Goal: Task Accomplishment & Management: Use online tool/utility

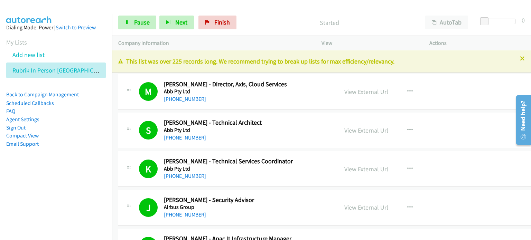
scroll to position [1626, 0]
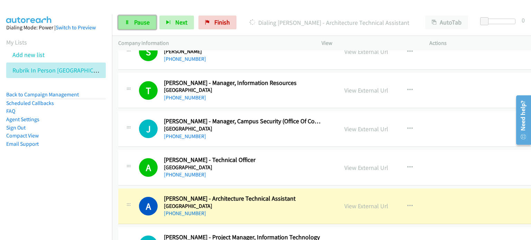
click at [139, 20] on span "Pause" at bounding box center [142, 22] width 16 height 8
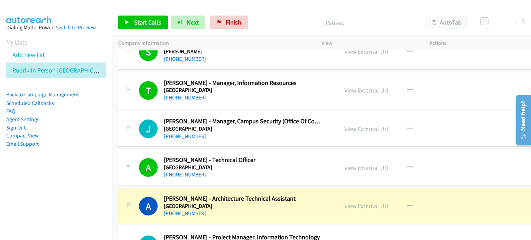
scroll to position [1660, 0]
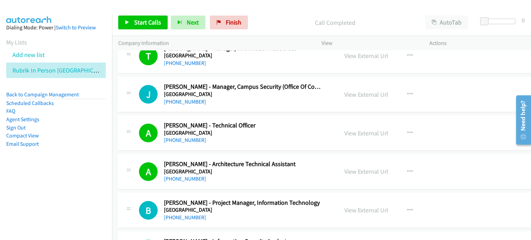
click at [251, 25] on div "Call Completed" at bounding box center [335, 23] width 168 height 14
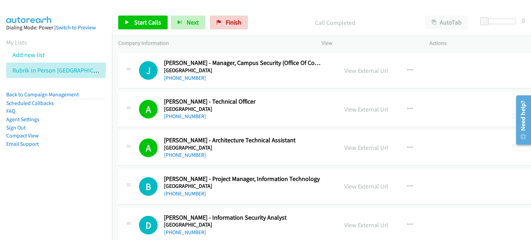
scroll to position [1695, 0]
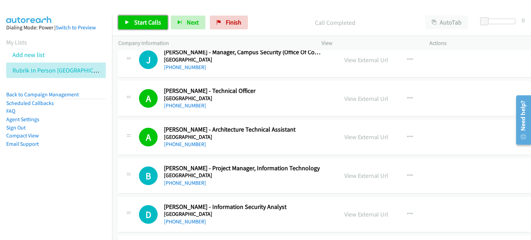
click at [146, 18] on link "Start Calls" at bounding box center [142, 23] width 49 height 14
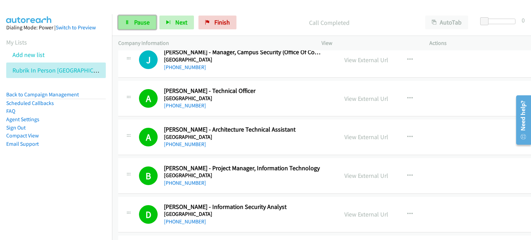
click at [134, 22] on span "Pause" at bounding box center [142, 22] width 16 height 8
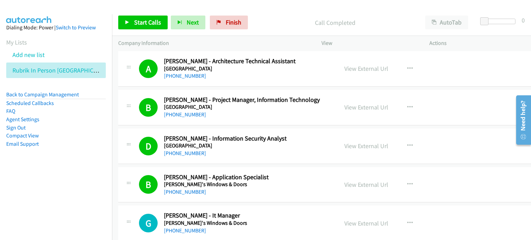
scroll to position [1764, 0]
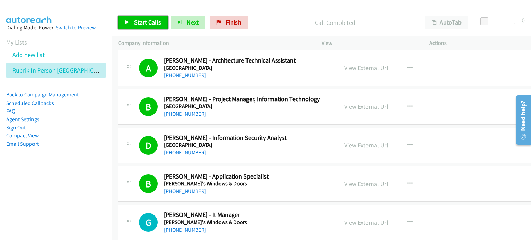
click at [139, 23] on span "Start Calls" at bounding box center [147, 22] width 27 height 8
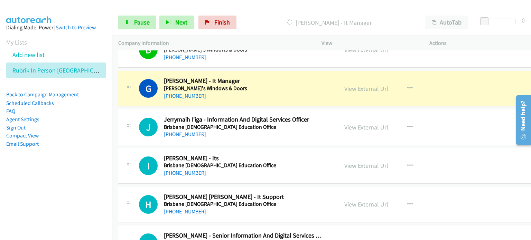
scroll to position [1902, 0]
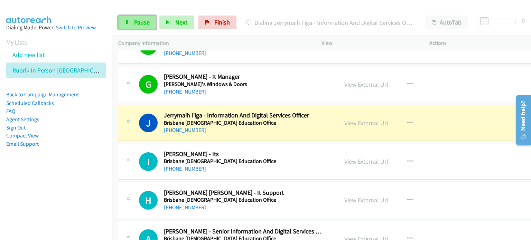
click at [138, 18] on span "Pause" at bounding box center [142, 22] width 16 height 8
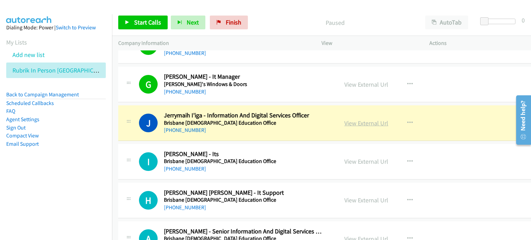
click at [351, 121] on link "View External Url" at bounding box center [366, 123] width 44 height 8
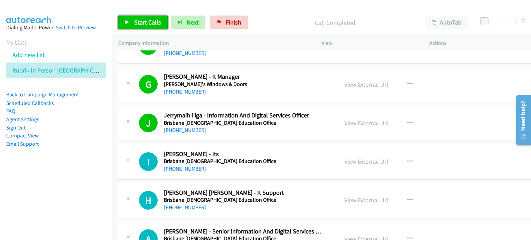
click at [143, 18] on span "Start Calls" at bounding box center [147, 22] width 27 height 8
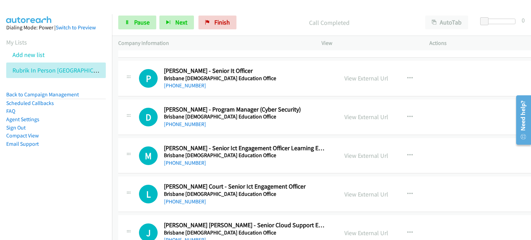
scroll to position [2075, 0]
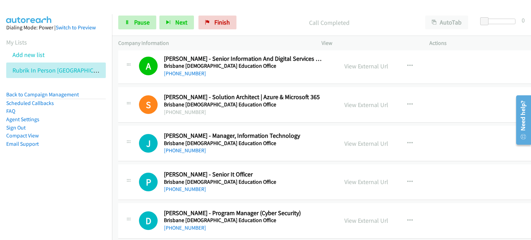
click at [142, 15] on div "Start Calls Pause Next Finish Call Completed AutoTab AutoTab 0" at bounding box center [321, 22] width 419 height 27
click at [131, 23] on link "Pause" at bounding box center [137, 23] width 38 height 14
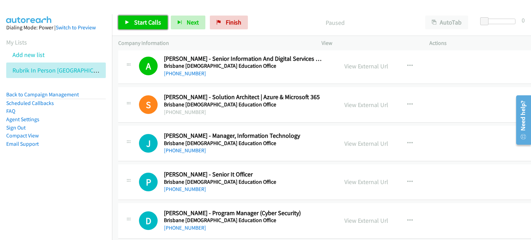
click at [134, 22] on span "Start Calls" at bounding box center [147, 22] width 27 height 8
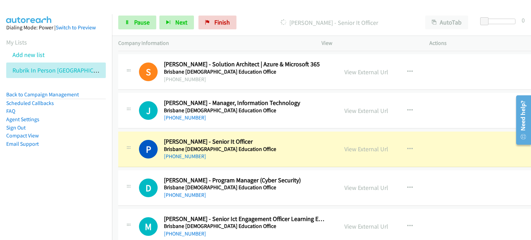
scroll to position [2144, 0]
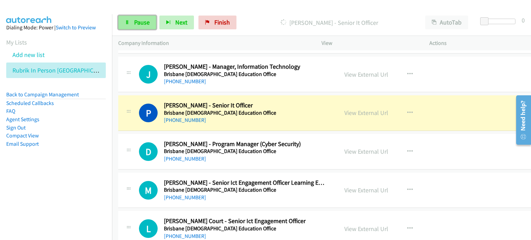
click at [138, 20] on span "Pause" at bounding box center [142, 22] width 16 height 8
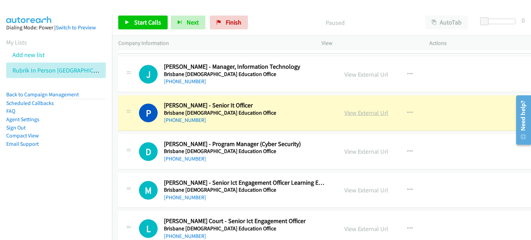
click at [344, 109] on link "View External Url" at bounding box center [366, 113] width 44 height 8
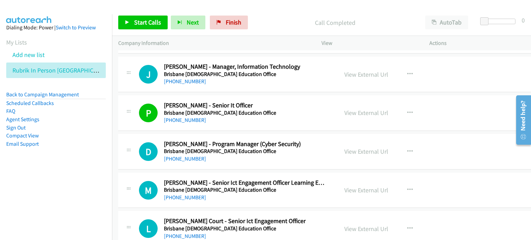
click at [85, 173] on aside "Dialing Mode: Power | Switch to Preview My Lists Add new list Rubrik In Person …" at bounding box center [56, 96] width 112 height 165
click at [344, 109] on link "View External Url" at bounding box center [366, 113] width 44 height 8
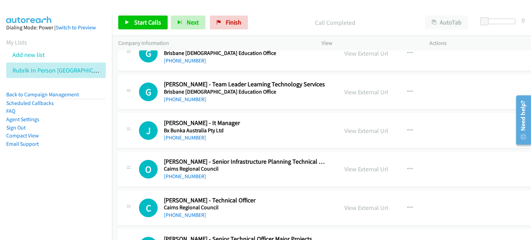
scroll to position [2525, 0]
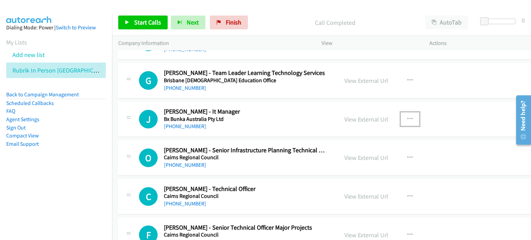
click at [407, 117] on icon "button" at bounding box center [410, 120] width 6 height 6
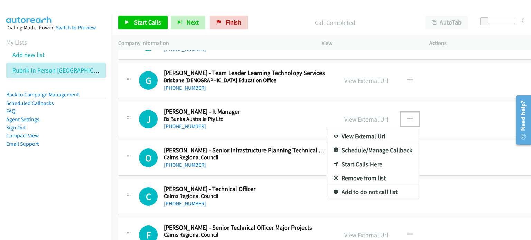
click at [366, 158] on link "Start Calls Here" at bounding box center [373, 165] width 92 height 14
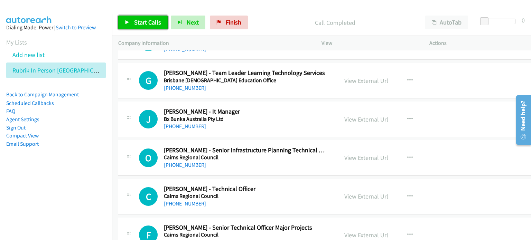
click at [147, 21] on span "Start Calls" at bounding box center [147, 22] width 27 height 8
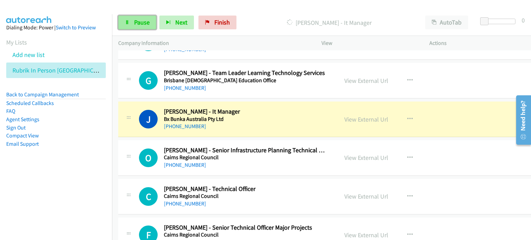
click at [134, 19] on span "Pause" at bounding box center [142, 22] width 16 height 8
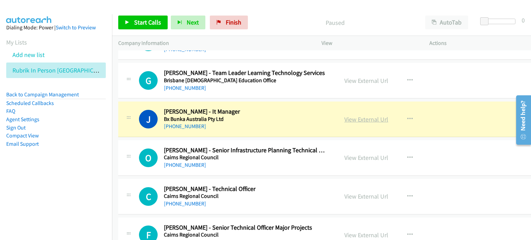
click at [349, 116] on link "View External Url" at bounding box center [366, 120] width 44 height 8
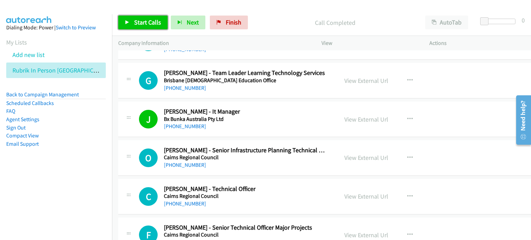
click at [136, 18] on link "Start Calls" at bounding box center [142, 23] width 49 height 14
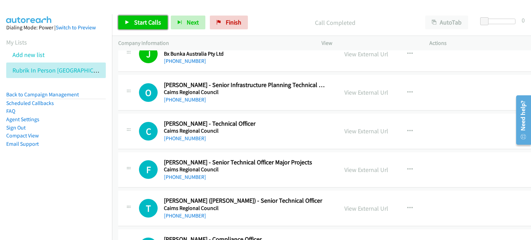
scroll to position [2594, 0]
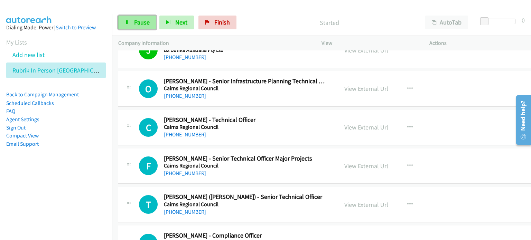
click at [142, 19] on span "Pause" at bounding box center [142, 22] width 16 height 8
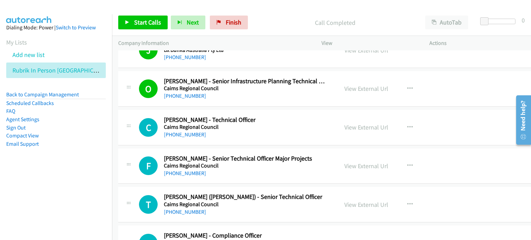
click at [68, 170] on aside "Dialing Mode: Power | Switch to Preview My Lists Add new list Rubrik In Person …" at bounding box center [56, 96] width 112 height 165
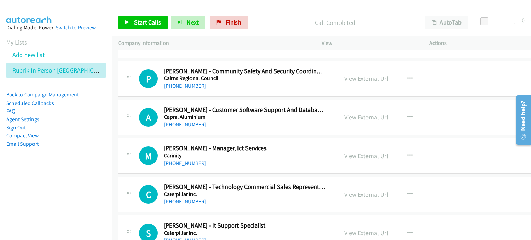
scroll to position [2871, 0]
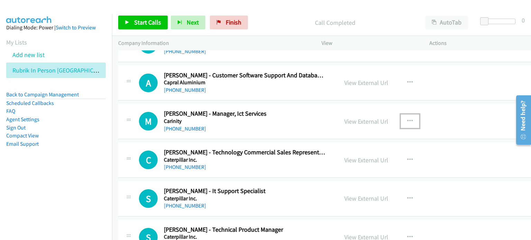
click at [407, 119] on icon "button" at bounding box center [410, 122] width 6 height 6
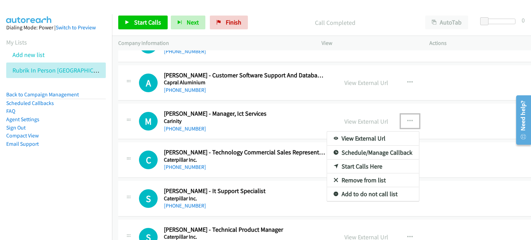
click at [364, 162] on link "Start Calls Here" at bounding box center [373, 167] width 92 height 14
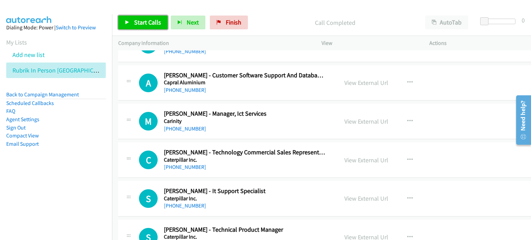
click at [138, 22] on span "Start Calls" at bounding box center [147, 22] width 27 height 8
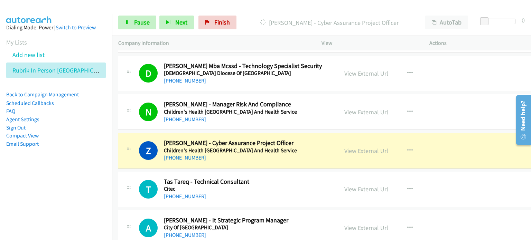
scroll to position [3113, 0]
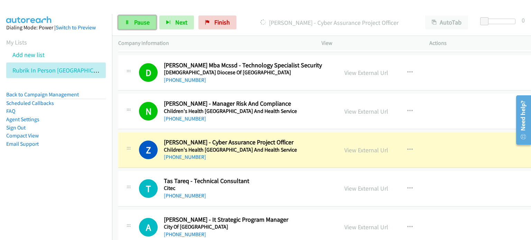
click at [140, 22] on span "Pause" at bounding box center [142, 22] width 16 height 8
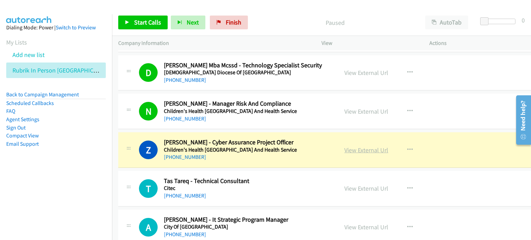
click at [351, 146] on link "View External Url" at bounding box center [366, 150] width 44 height 8
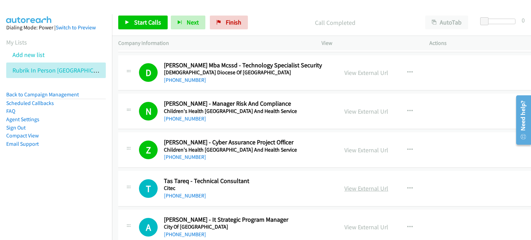
click at [356, 185] on link "View External Url" at bounding box center [366, 189] width 44 height 8
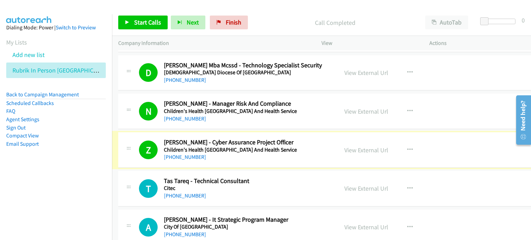
click at [358, 146] on link "View External Url" at bounding box center [366, 150] width 44 height 8
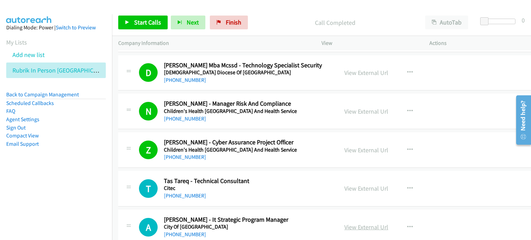
click at [355, 223] on link "View External Url" at bounding box center [366, 227] width 44 height 8
click at [70, 182] on nav "Dialing Mode: Power | Switch to Preview My Lists Add new list Rubrik In Person …" at bounding box center [56, 134] width 112 height 240
click at [355, 185] on link "View External Url" at bounding box center [366, 189] width 44 height 8
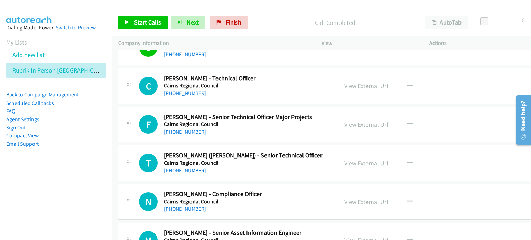
scroll to position [2594, 0]
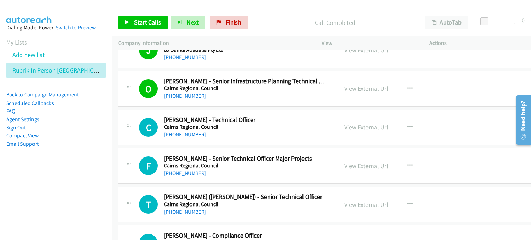
click at [91, 162] on aside "Dialing Mode: Power | Switch to Preview My Lists Add new list Rubrik In Person …" at bounding box center [56, 96] width 112 height 165
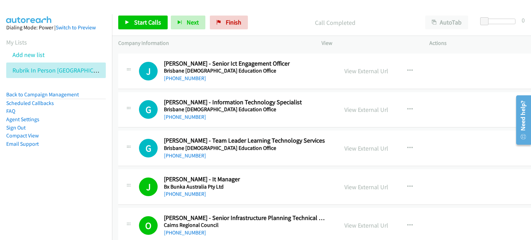
scroll to position [2456, 0]
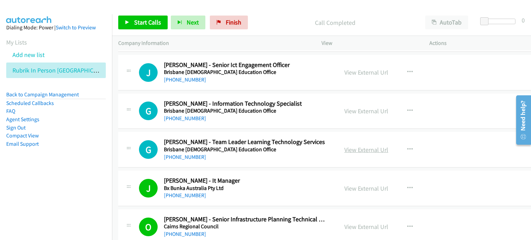
click at [364, 146] on link "View External Url" at bounding box center [366, 150] width 44 height 8
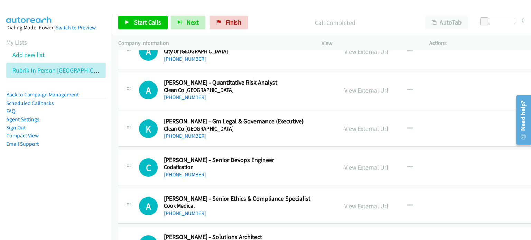
scroll to position [3355, 0]
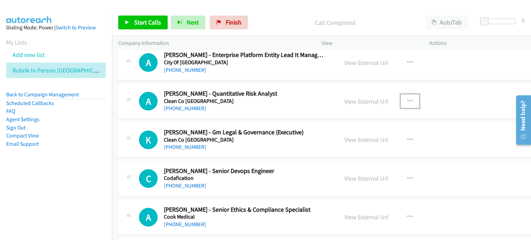
click at [407, 99] on icon "button" at bounding box center [410, 102] width 6 height 6
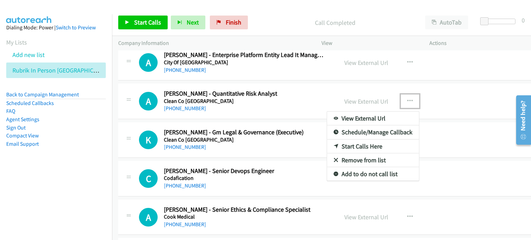
click at [357, 140] on link "Start Calls Here" at bounding box center [373, 147] width 92 height 14
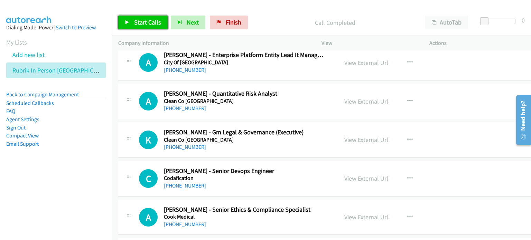
click at [136, 20] on span "Start Calls" at bounding box center [147, 22] width 27 height 8
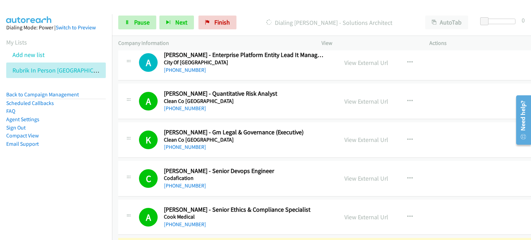
scroll to position [3424, 0]
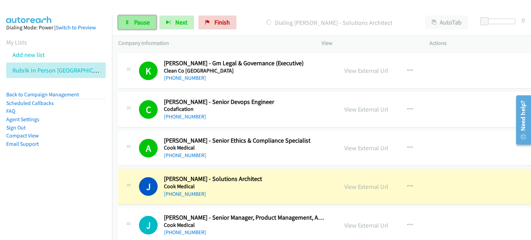
click at [139, 18] on link "Pause" at bounding box center [137, 23] width 38 height 14
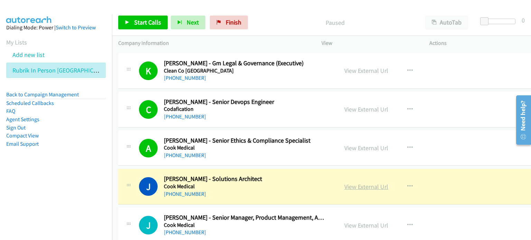
click at [345, 183] on link "View External Url" at bounding box center [366, 187] width 44 height 8
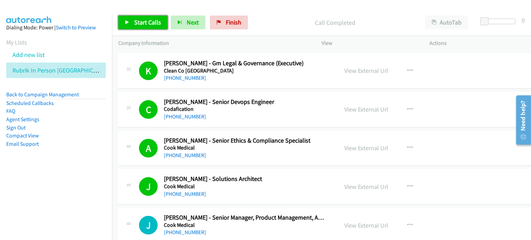
click at [145, 18] on span "Start Calls" at bounding box center [147, 22] width 27 height 8
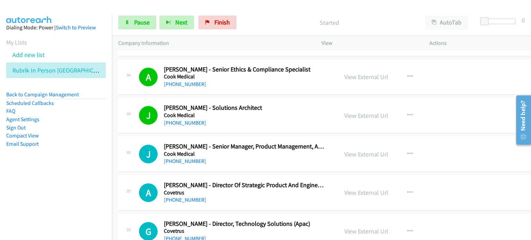
scroll to position [3528, 0]
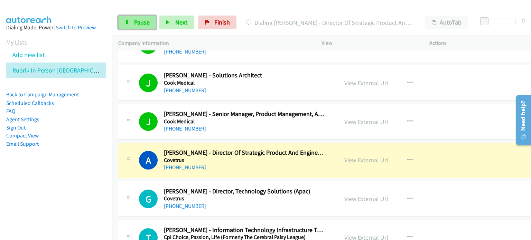
click at [142, 20] on span "Pause" at bounding box center [142, 22] width 16 height 8
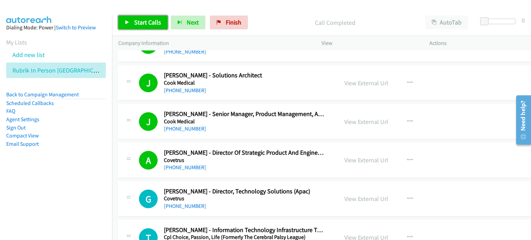
click at [150, 23] on span "Start Calls" at bounding box center [147, 22] width 27 height 8
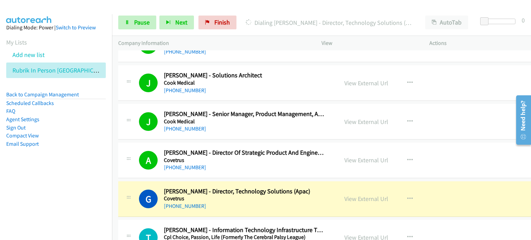
scroll to position [3562, 0]
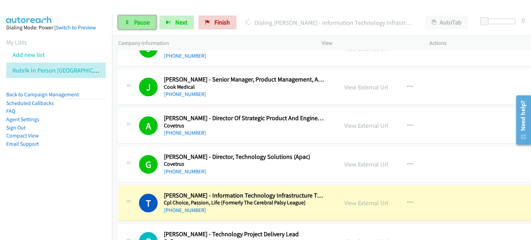
click at [145, 21] on span "Pause" at bounding box center [142, 22] width 16 height 8
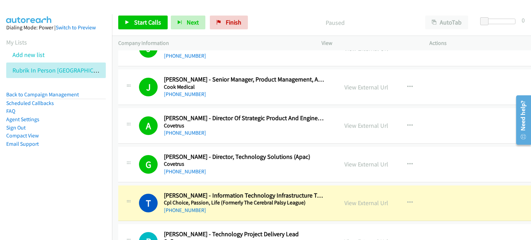
click at [98, 139] on li "Compact View" at bounding box center [56, 136] width 100 height 8
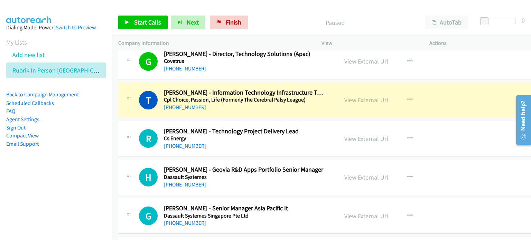
scroll to position [3666, 0]
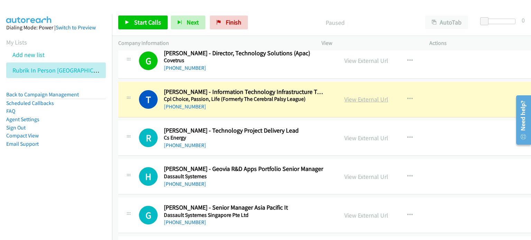
click at [351, 95] on link "View External Url" at bounding box center [366, 99] width 44 height 8
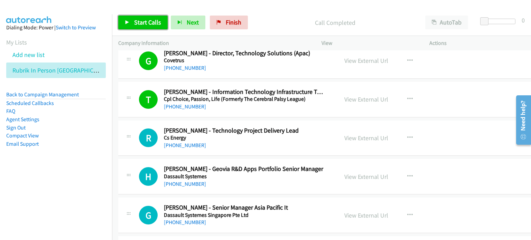
click at [145, 18] on span "Start Calls" at bounding box center [147, 22] width 27 height 8
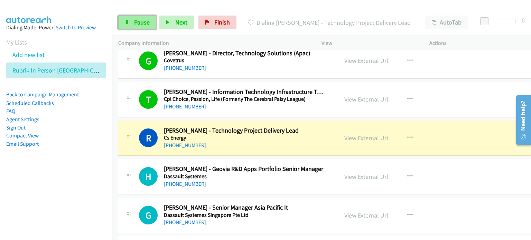
click at [138, 24] on span "Pause" at bounding box center [142, 22] width 16 height 8
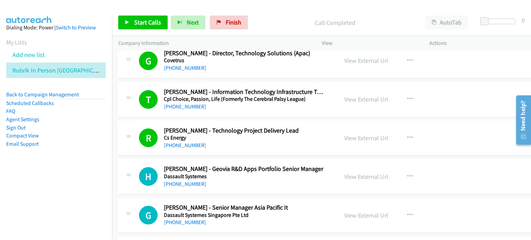
click at [88, 161] on aside "Dialing Mode: Power | Switch to Preview My Lists Add new list Rubrik In Person …" at bounding box center [56, 96] width 112 height 165
click at [140, 18] on span "Start Calls" at bounding box center [147, 22] width 27 height 8
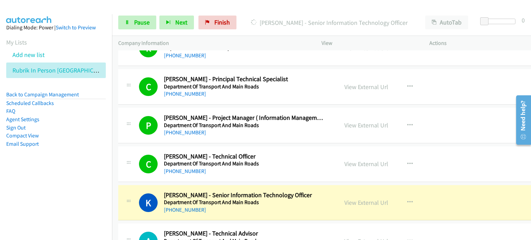
scroll to position [4012, 0]
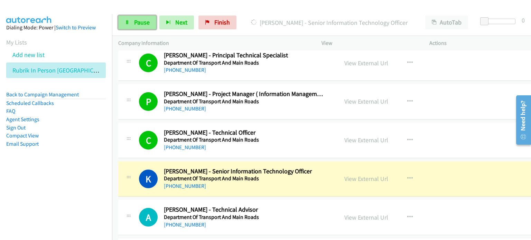
click at [140, 18] on link "Pause" at bounding box center [137, 23] width 38 height 14
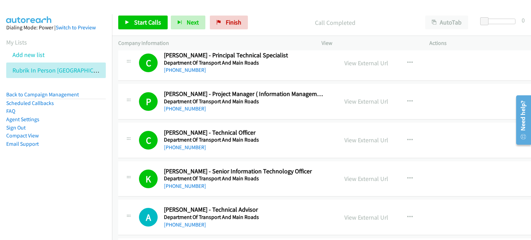
click at [67, 157] on aside "Dialing Mode: Power | Switch to Preview My Lists Add new list Rubrik In Person …" at bounding box center [56, 96] width 112 height 165
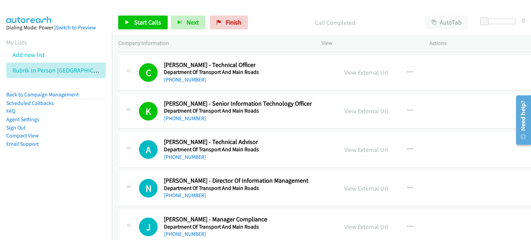
scroll to position [4081, 0]
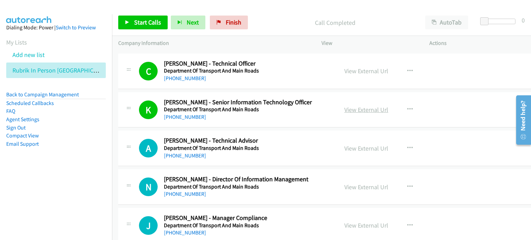
click at [354, 106] on link "View External Url" at bounding box center [366, 110] width 44 height 8
click at [84, 146] on li "Email Support" at bounding box center [56, 144] width 100 height 8
click at [147, 22] on span "Start Calls" at bounding box center [147, 22] width 27 height 8
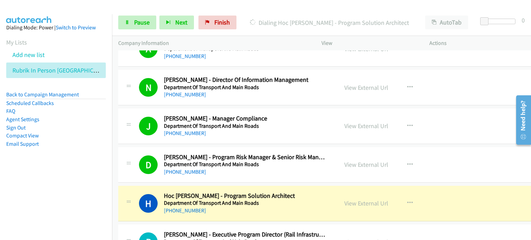
scroll to position [4185, 0]
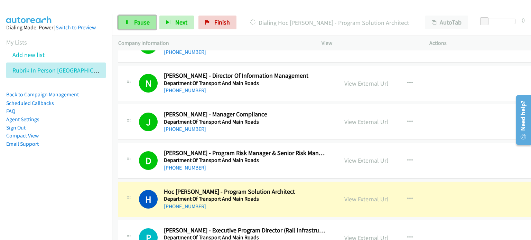
click at [133, 17] on link "Pause" at bounding box center [137, 23] width 38 height 14
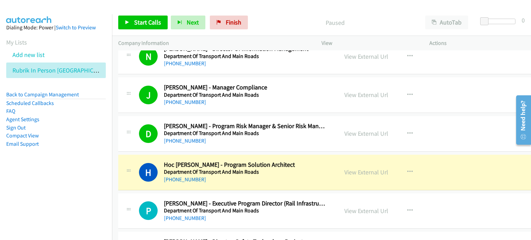
scroll to position [4219, 0]
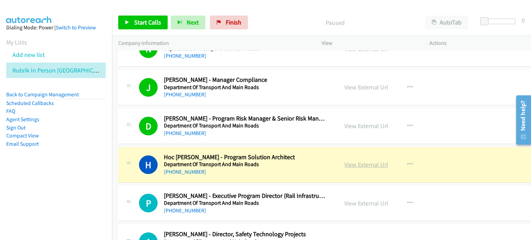
click at [357, 161] on link "View External Url" at bounding box center [366, 165] width 44 height 8
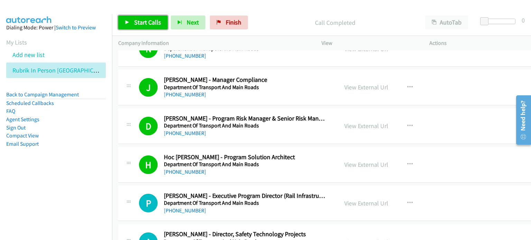
click at [141, 21] on span "Start Calls" at bounding box center [147, 22] width 27 height 8
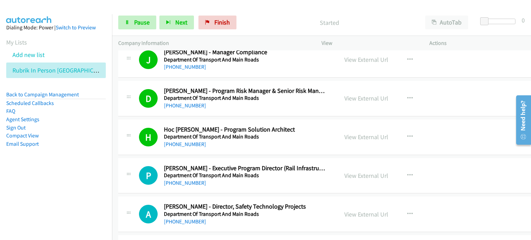
scroll to position [4289, 0]
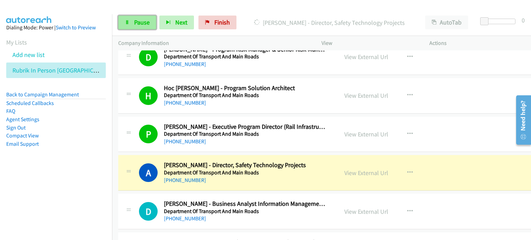
click at [142, 22] on span "Pause" at bounding box center [142, 22] width 16 height 8
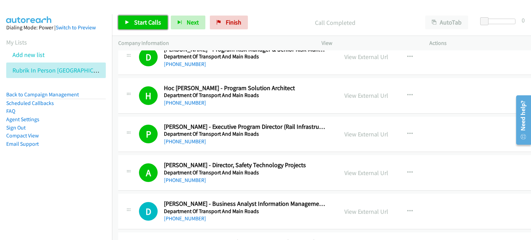
click at [147, 20] on span "Start Calls" at bounding box center [147, 22] width 27 height 8
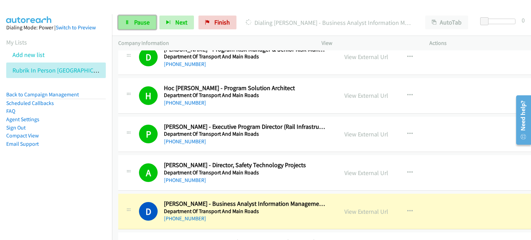
click at [138, 20] on span "Pause" at bounding box center [142, 22] width 16 height 8
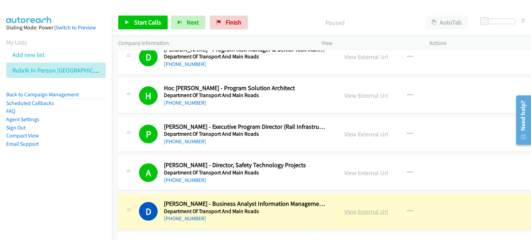
click at [361, 208] on link "View External Url" at bounding box center [366, 212] width 44 height 8
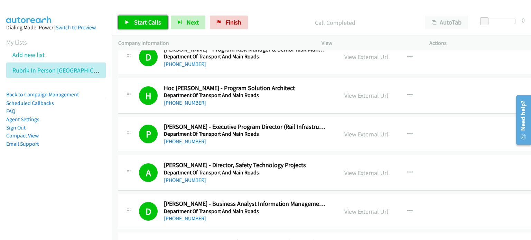
click at [136, 20] on span "Start Calls" at bounding box center [147, 22] width 27 height 8
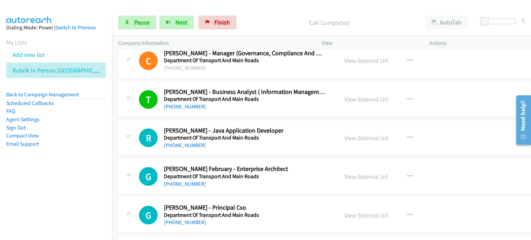
scroll to position [4462, 0]
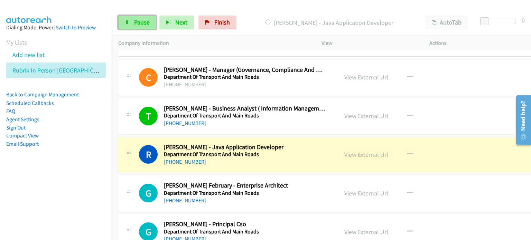
click at [142, 21] on span "Pause" at bounding box center [142, 22] width 16 height 8
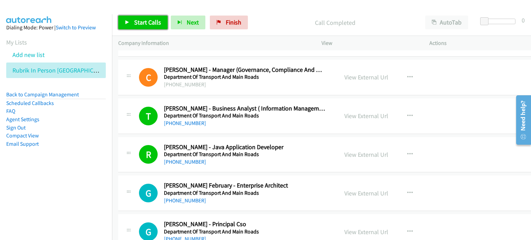
click at [140, 18] on span "Start Calls" at bounding box center [147, 22] width 27 height 8
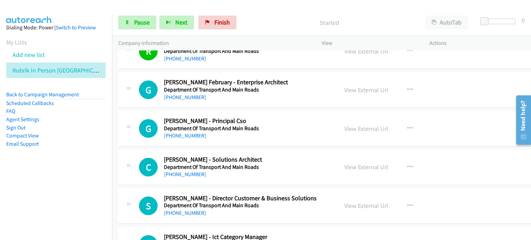
scroll to position [4565, 0]
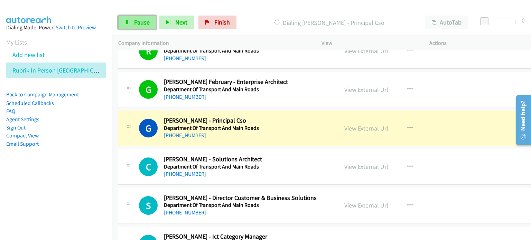
click at [140, 22] on span "Pause" at bounding box center [142, 22] width 16 height 8
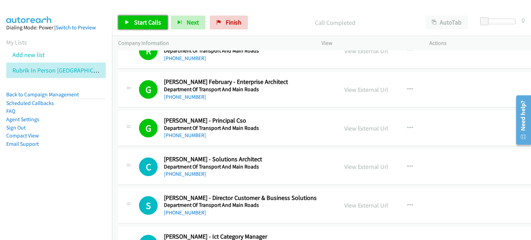
click at [134, 20] on span "Start Calls" at bounding box center [147, 22] width 27 height 8
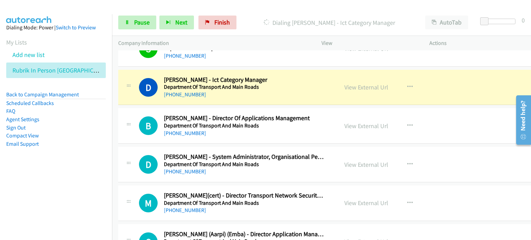
scroll to position [4738, 0]
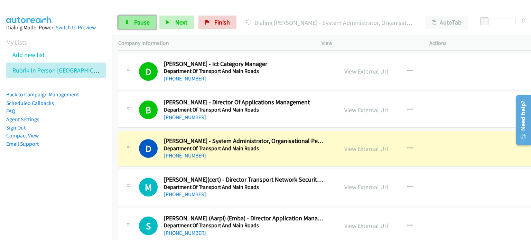
click at [144, 23] on span "Pause" at bounding box center [142, 22] width 16 height 8
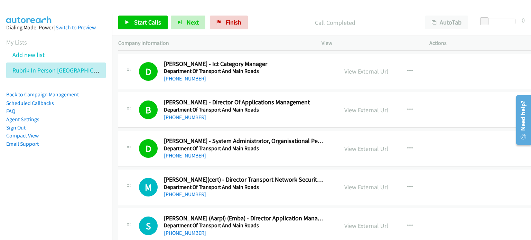
click at [81, 150] on aside "Dialing Mode: Power | Switch to Preview My Lists Add new list Rubrik In Person …" at bounding box center [56, 96] width 112 height 165
click at [146, 18] on span "Start Calls" at bounding box center [147, 22] width 27 height 8
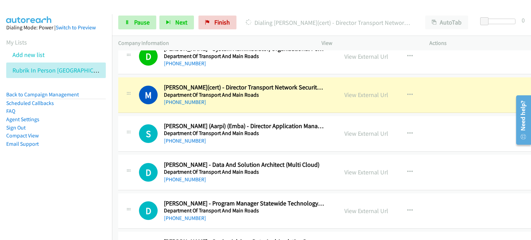
scroll to position [4842, 0]
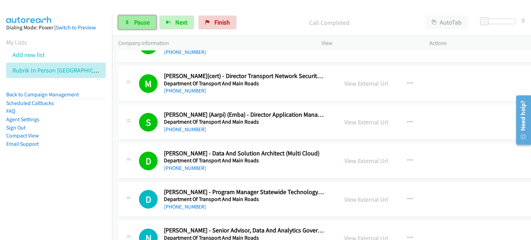
click at [135, 21] on span "Pause" at bounding box center [142, 22] width 16 height 8
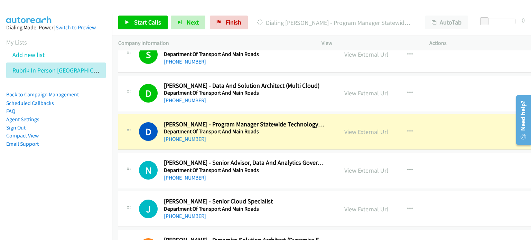
scroll to position [4911, 0]
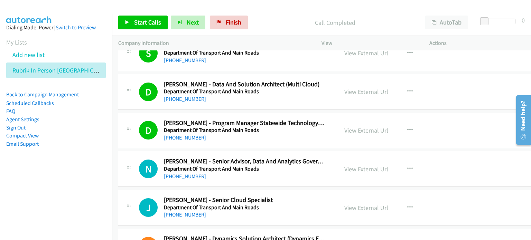
click at [61, 185] on nav "Dialing Mode: Power | Switch to Preview My Lists Add new list Rubrik In Person …" at bounding box center [56, 134] width 112 height 240
click at [145, 21] on span "Start Calls" at bounding box center [147, 22] width 27 height 8
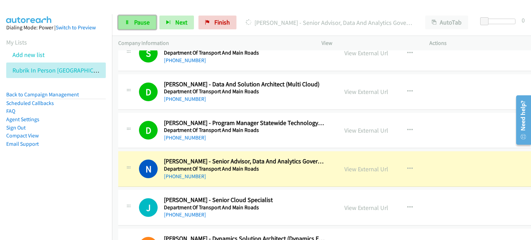
click at [141, 19] on span "Pause" at bounding box center [142, 22] width 16 height 8
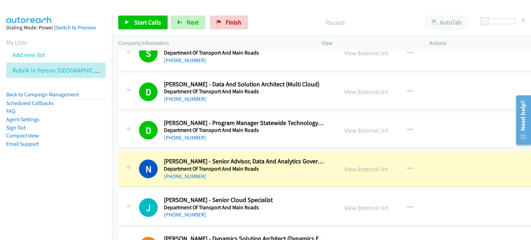
drag, startPoint x: 42, startPoint y: 175, endPoint x: 51, endPoint y: 188, distance: 16.1
click at [43, 175] on aside "Dialing Mode: Power | Switch to Preview My Lists Add new list Rubrik In Person …" at bounding box center [56, 96] width 112 height 165
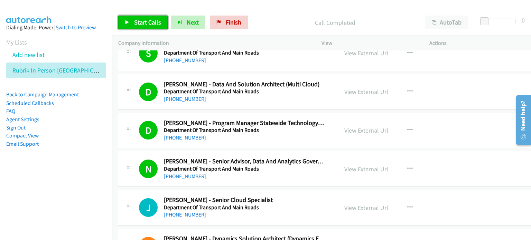
click at [140, 23] on span "Start Calls" at bounding box center [147, 22] width 27 height 8
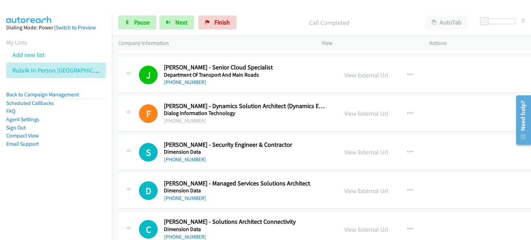
scroll to position [5049, 0]
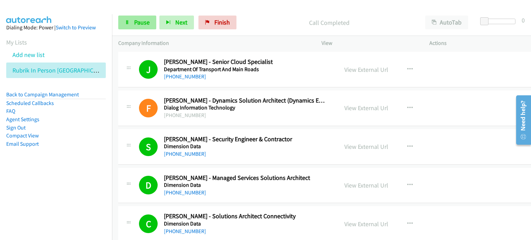
click at [144, 24] on span "Pause" at bounding box center [142, 22] width 16 height 8
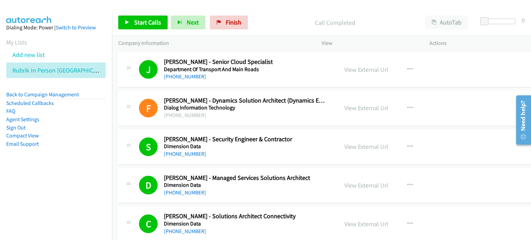
click at [73, 139] on ul "Back to Campaign Management Scheduled Callbacks FAQ Agent Settings Sign Out Com…" at bounding box center [56, 119] width 100 height 57
click at [140, 23] on span "Start Calls" at bounding box center [147, 22] width 27 height 8
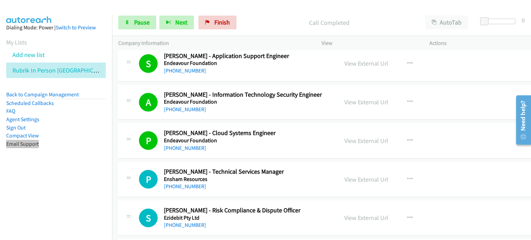
scroll to position [5361, 0]
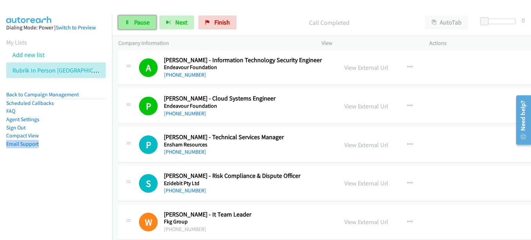
click at [140, 23] on span "Pause" at bounding box center [142, 22] width 16 height 8
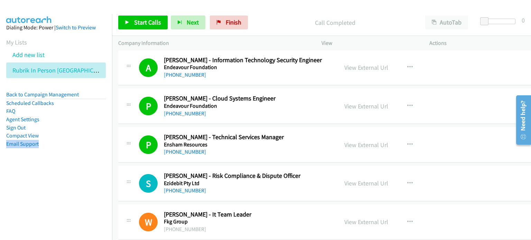
click at [76, 170] on aside "Dialing Mode: Power | Switch to Preview My Lists Add new list Rubrik In Person …" at bounding box center [56, 96] width 112 height 165
click at [148, 20] on span "Start Calls" at bounding box center [147, 22] width 27 height 8
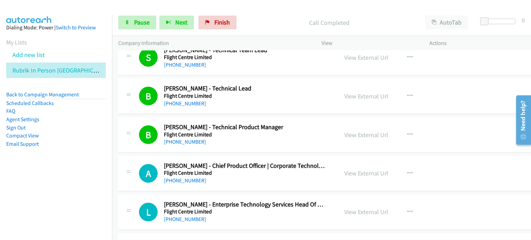
scroll to position [5637, 0]
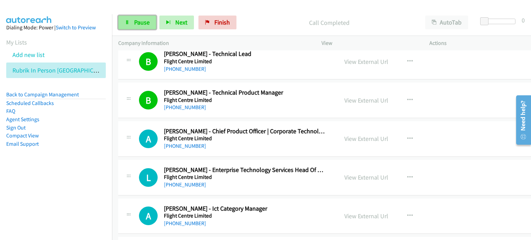
click at [135, 23] on span "Pause" at bounding box center [142, 22] width 16 height 8
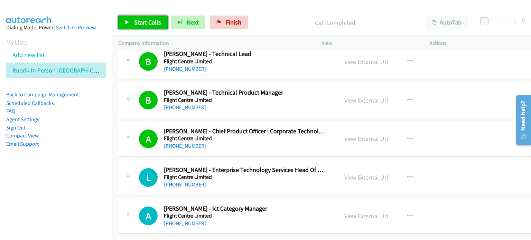
click at [145, 20] on span "Start Calls" at bounding box center [147, 22] width 27 height 8
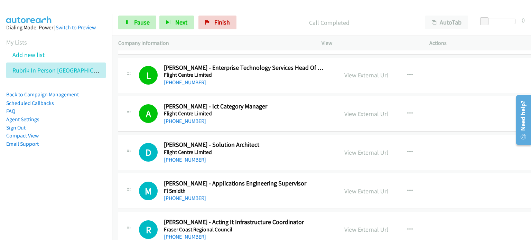
scroll to position [5776, 0]
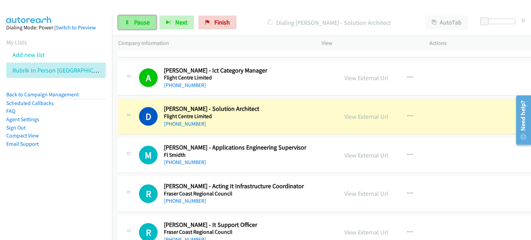
click at [135, 23] on span "Pause" at bounding box center [142, 22] width 16 height 8
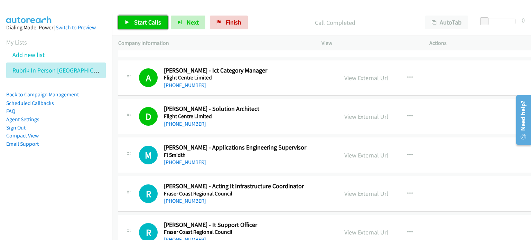
click at [136, 19] on span "Start Calls" at bounding box center [147, 22] width 27 height 8
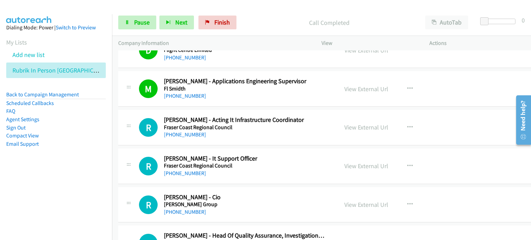
scroll to position [5845, 0]
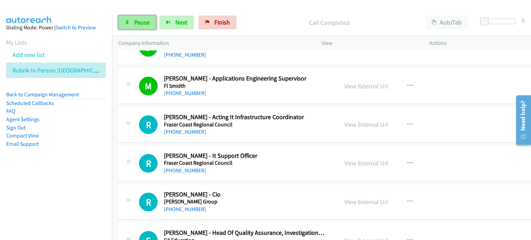
click at [139, 18] on span "Pause" at bounding box center [142, 22] width 16 height 8
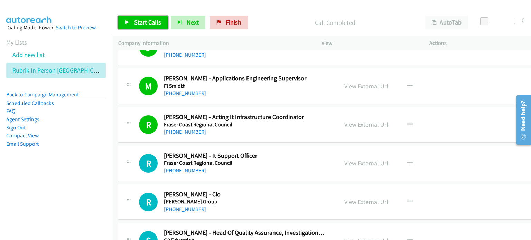
click at [144, 22] on span "Start Calls" at bounding box center [147, 22] width 27 height 8
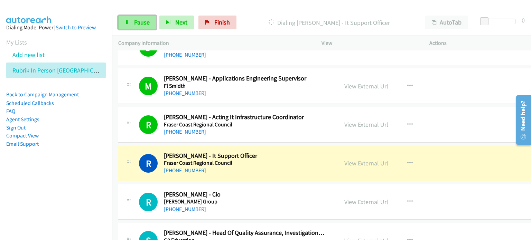
click at [129, 20] on link "Pause" at bounding box center [137, 23] width 38 height 14
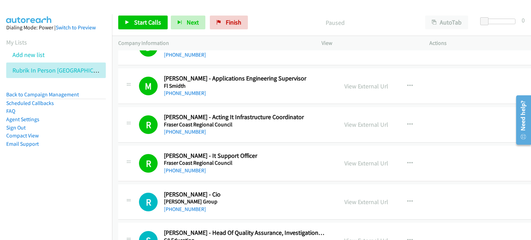
scroll to position [5914, 0]
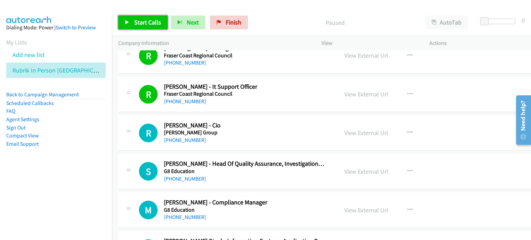
click at [147, 19] on span "Start Calls" at bounding box center [147, 22] width 27 height 8
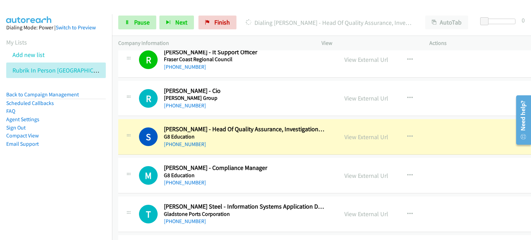
scroll to position [5983, 0]
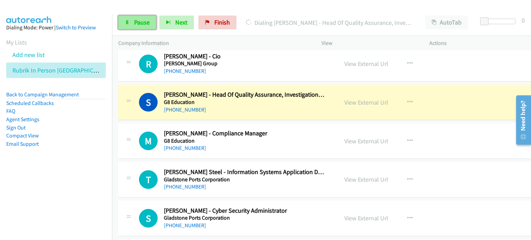
click at [144, 22] on span "Pause" at bounding box center [142, 22] width 16 height 8
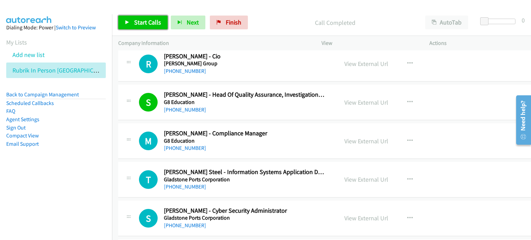
click at [144, 21] on span "Start Calls" at bounding box center [147, 22] width 27 height 8
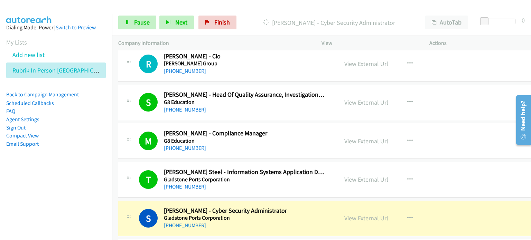
scroll to position [6052, 0]
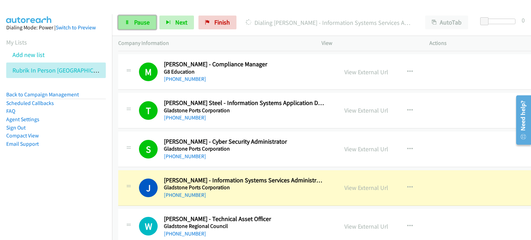
click at [138, 24] on span "Pause" at bounding box center [142, 22] width 16 height 8
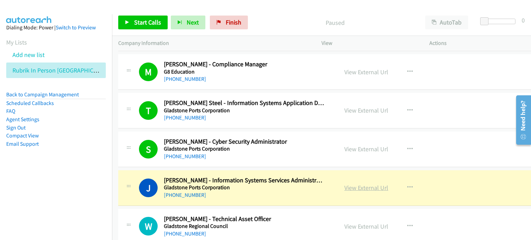
click at [367, 184] on link "View External Url" at bounding box center [366, 188] width 44 height 8
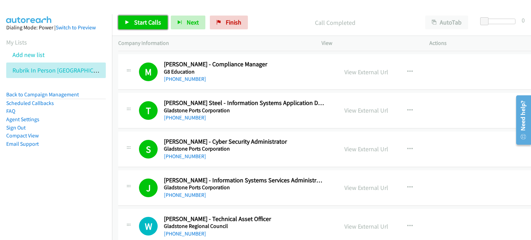
click at [143, 19] on span "Start Calls" at bounding box center [147, 22] width 27 height 8
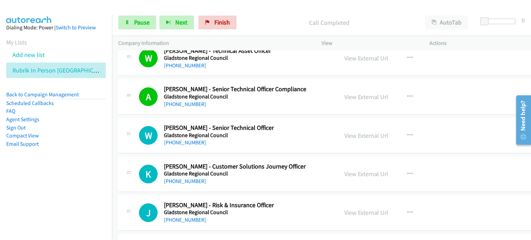
scroll to position [6225, 0]
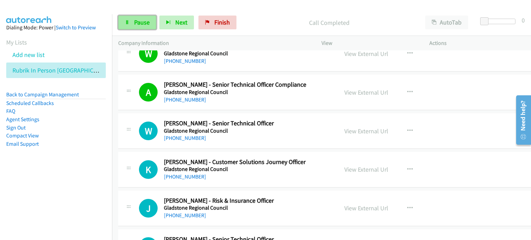
click at [139, 23] on span "Pause" at bounding box center [142, 22] width 16 height 8
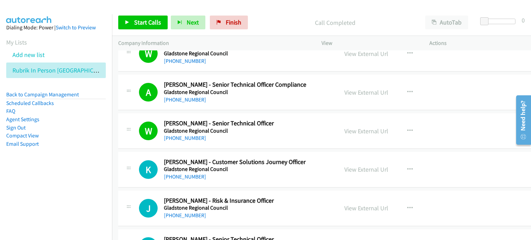
drag, startPoint x: 87, startPoint y: 174, endPoint x: 129, endPoint y: 107, distance: 79.4
click at [87, 174] on aside "Dialing Mode: Power | Switch to Preview My Lists Add new list Rubrik In Person …" at bounding box center [56, 96] width 112 height 165
click at [145, 20] on span "Start Calls" at bounding box center [147, 22] width 27 height 8
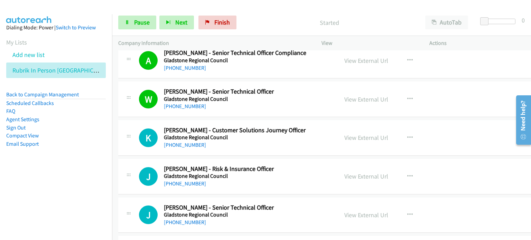
scroll to position [6295, 0]
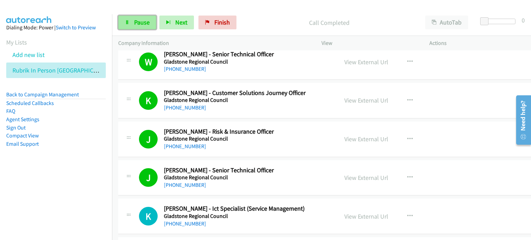
click at [137, 22] on span "Pause" at bounding box center [142, 22] width 16 height 8
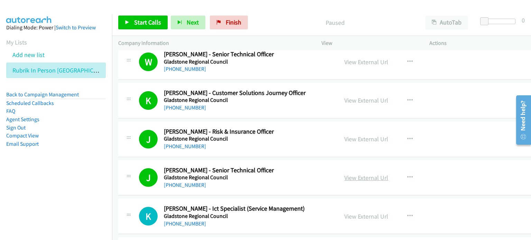
click at [350, 174] on link "View External Url" at bounding box center [366, 178] width 44 height 8
click at [142, 22] on span "Start Calls" at bounding box center [147, 22] width 27 height 8
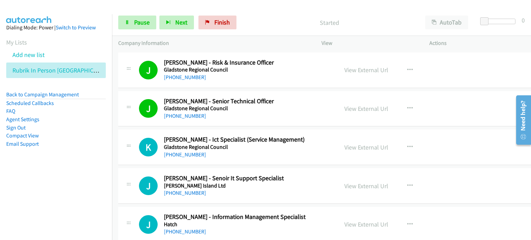
scroll to position [6398, 0]
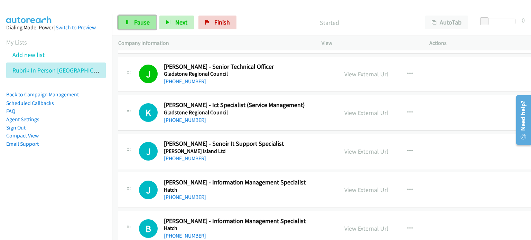
click at [141, 22] on span "Pause" at bounding box center [142, 22] width 16 height 8
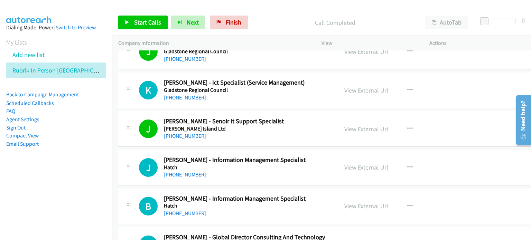
scroll to position [6433, 0]
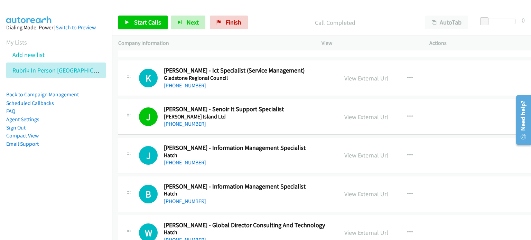
click at [233, 159] on div "[PHONE_NUMBER]" at bounding box center [245, 163] width 162 height 8
click at [144, 21] on span "Start Calls" at bounding box center [147, 22] width 27 height 8
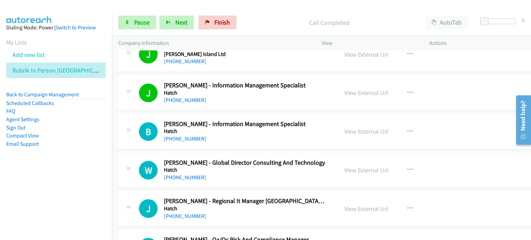
scroll to position [6537, 0]
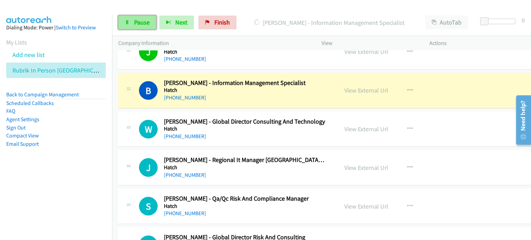
click at [142, 19] on span "Pause" at bounding box center [142, 22] width 16 height 8
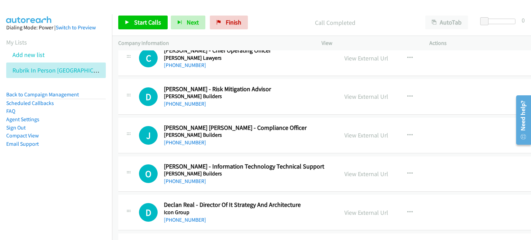
scroll to position [6952, 0]
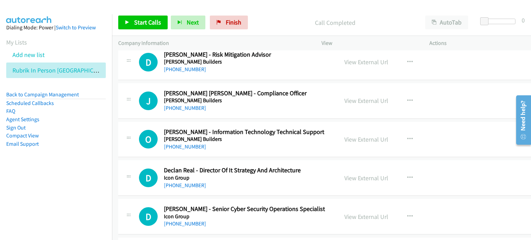
click at [225, 136] on h5 "[PERSON_NAME] Builders" at bounding box center [245, 139] width 162 height 7
click at [407, 137] on icon "button" at bounding box center [410, 140] width 6 height 6
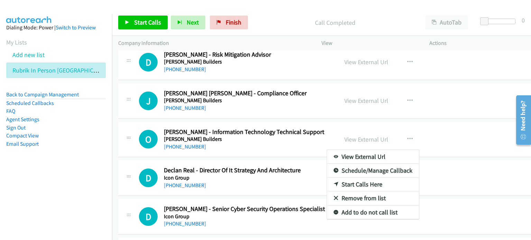
click at [144, 19] on div at bounding box center [265, 120] width 531 height 240
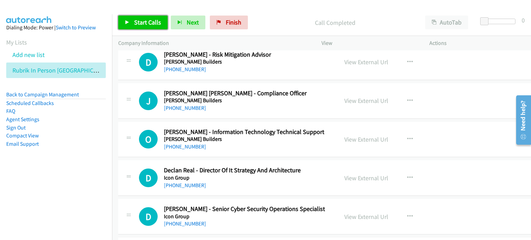
click at [147, 23] on span "Start Calls" at bounding box center [147, 22] width 27 height 8
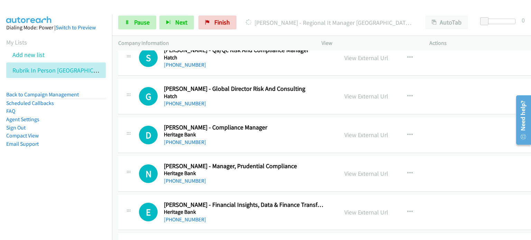
scroll to position [6675, 0]
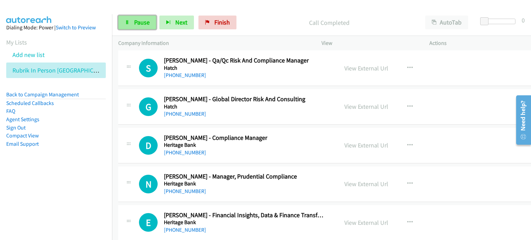
click at [145, 22] on span "Pause" at bounding box center [142, 22] width 16 height 8
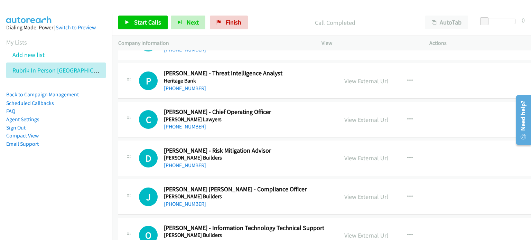
scroll to position [6883, 0]
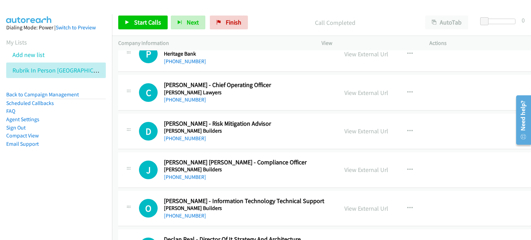
click at [254, 166] on h5 "[PERSON_NAME] Builders" at bounding box center [245, 169] width 162 height 7
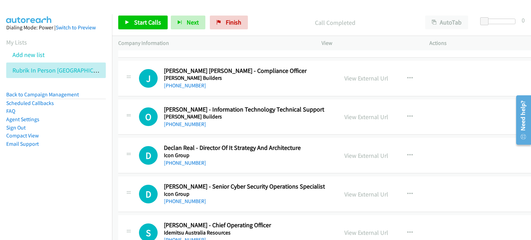
scroll to position [6986, 0]
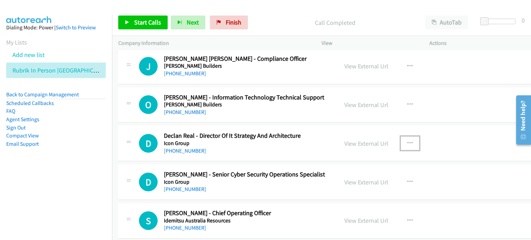
click at [407, 141] on icon "button" at bounding box center [410, 144] width 6 height 6
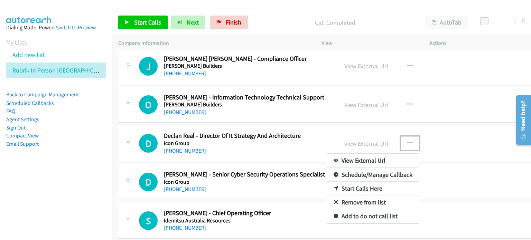
click at [355, 182] on link "Start Calls Here" at bounding box center [373, 189] width 92 height 14
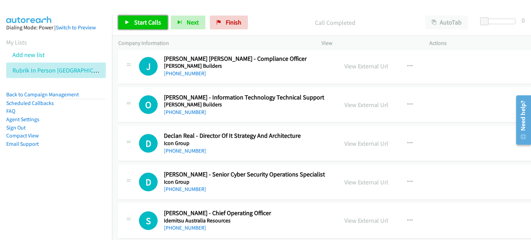
click at [142, 19] on span "Start Calls" at bounding box center [147, 22] width 27 height 8
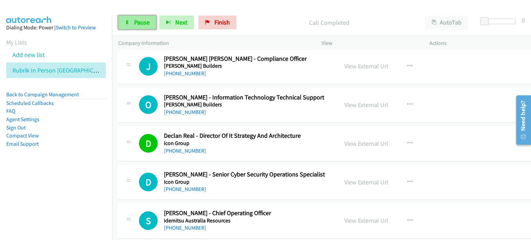
click at [146, 25] on span "Pause" at bounding box center [142, 22] width 16 height 8
